Goal: Task Accomplishment & Management: Manage account settings

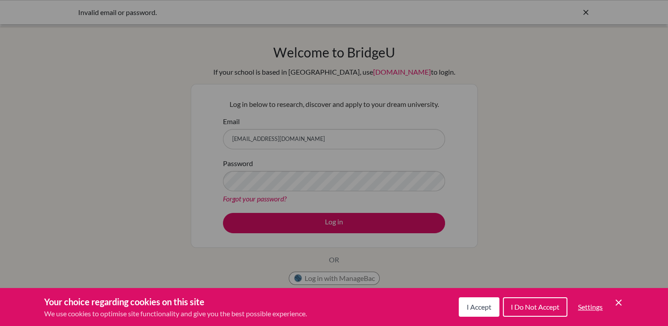
click at [620, 304] on icon "Save and close" at bounding box center [619, 303] width 6 height 6
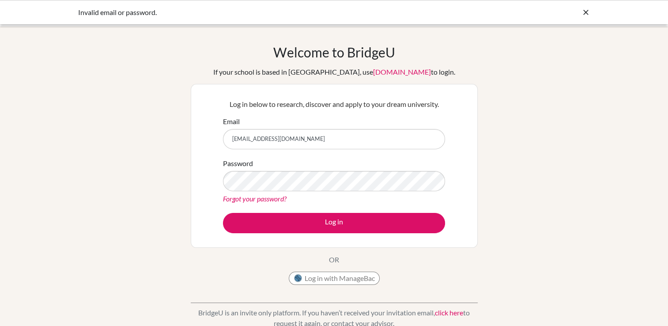
click at [334, 199] on div "Forgot your password?" at bounding box center [334, 199] width 222 height 11
click at [223, 213] on button "Log in" at bounding box center [334, 223] width 222 height 20
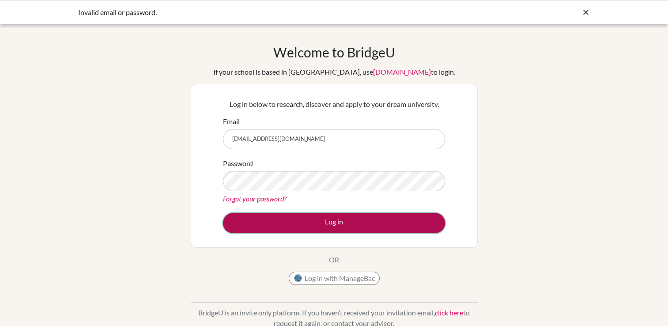
click at [306, 230] on button "Log in" at bounding box center [334, 223] width 222 height 20
